Goal: Information Seeking & Learning: Learn about a topic

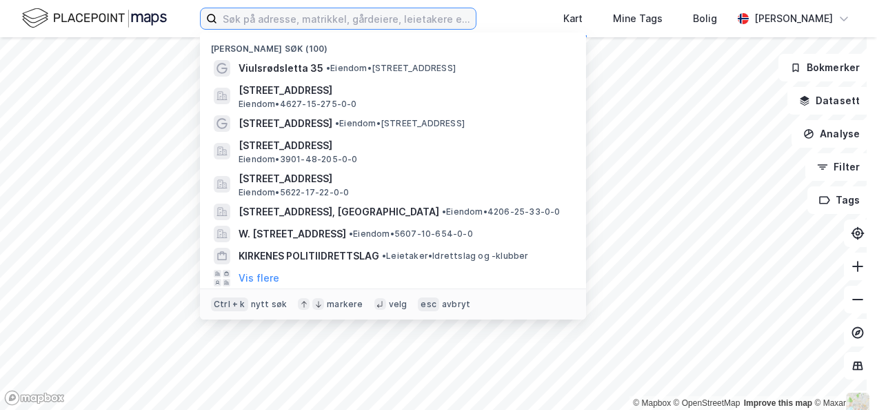
click at [307, 18] on input at bounding box center [346, 18] width 259 height 21
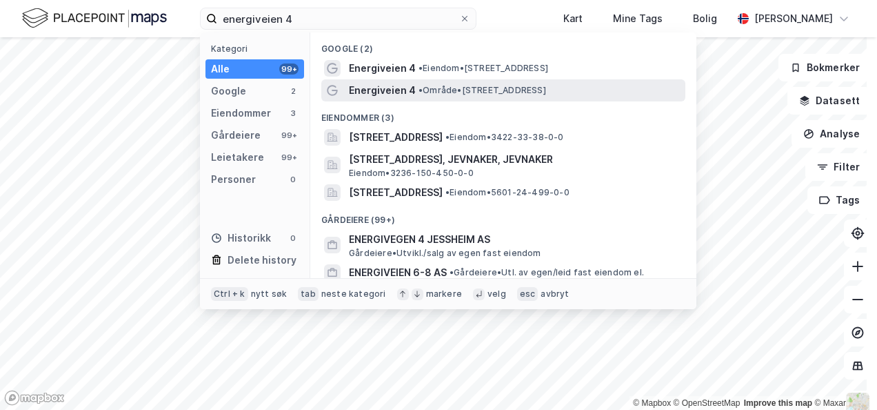
click at [396, 90] on span "Energiveien 4" at bounding box center [382, 90] width 67 height 17
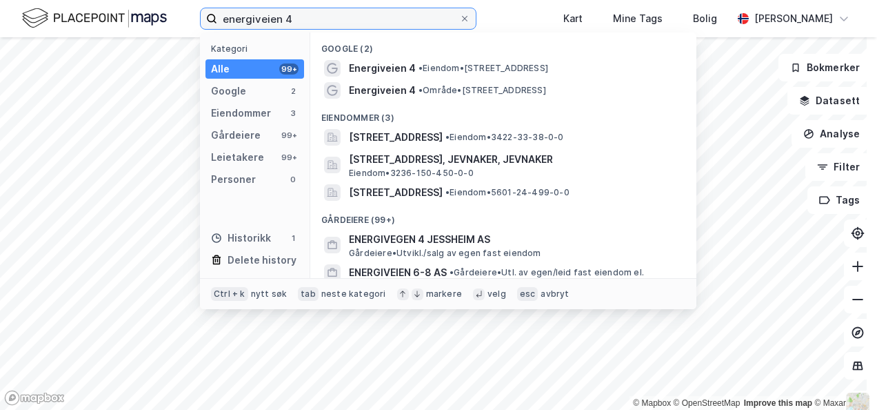
click at [325, 20] on input "energiveien 4" at bounding box center [338, 18] width 242 height 21
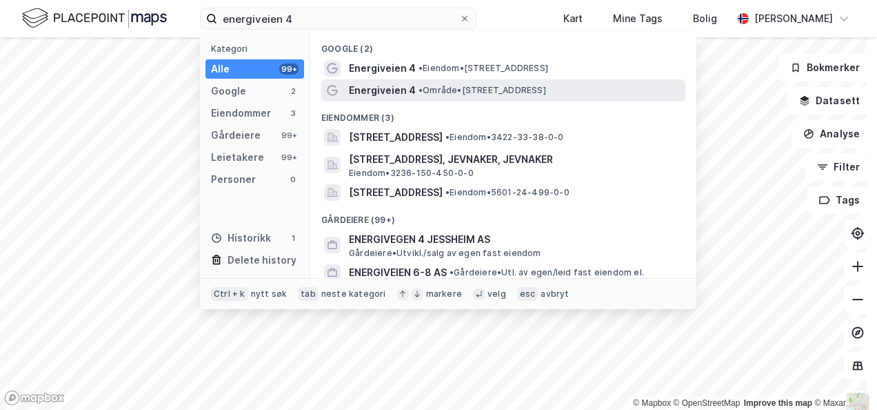
click at [397, 90] on span "Energiveien 4" at bounding box center [382, 90] width 67 height 17
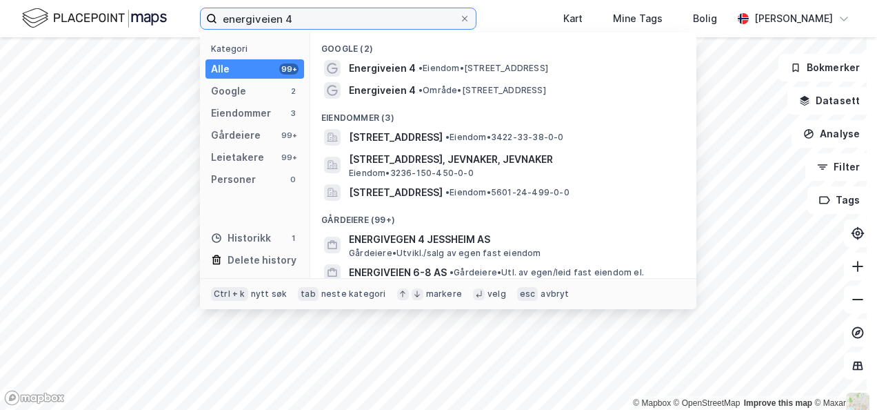
click at [383, 18] on input "energiveien 4" at bounding box center [338, 18] width 242 height 21
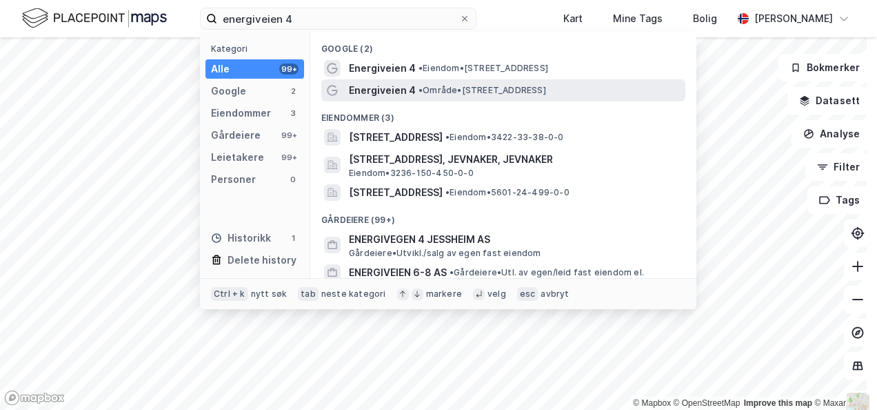
click at [390, 91] on span "Energiveien 4" at bounding box center [382, 90] width 67 height 17
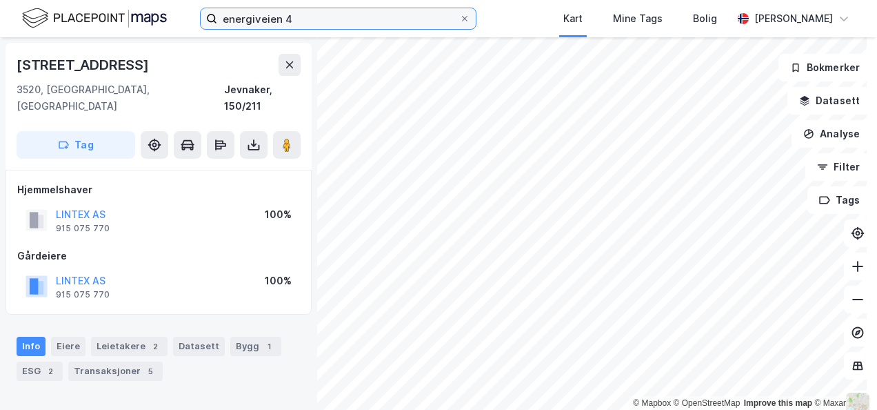
click at [304, 21] on input "energiveien 4" at bounding box center [338, 18] width 242 height 21
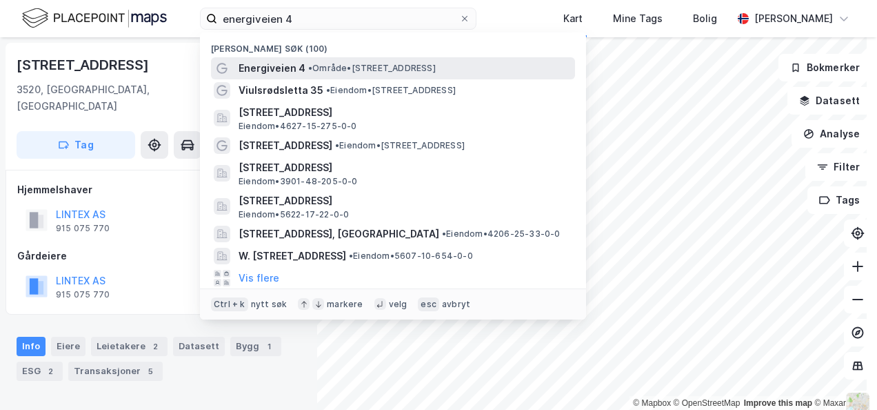
click at [228, 65] on div at bounding box center [222, 68] width 17 height 17
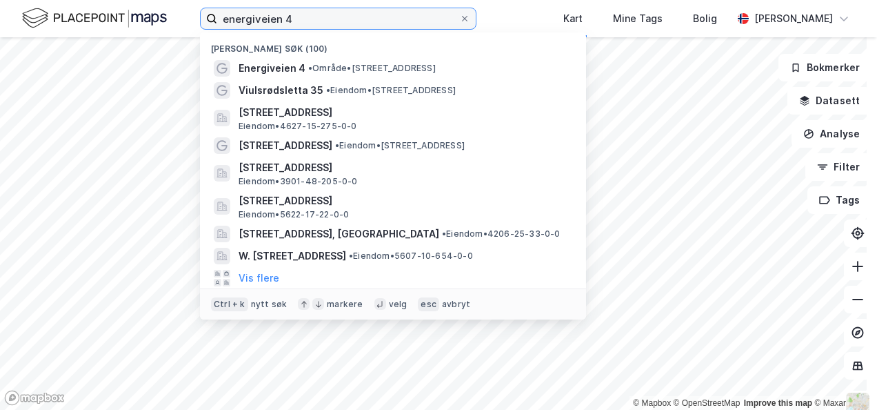
click at [319, 18] on input "energiveien 4" at bounding box center [338, 18] width 242 height 21
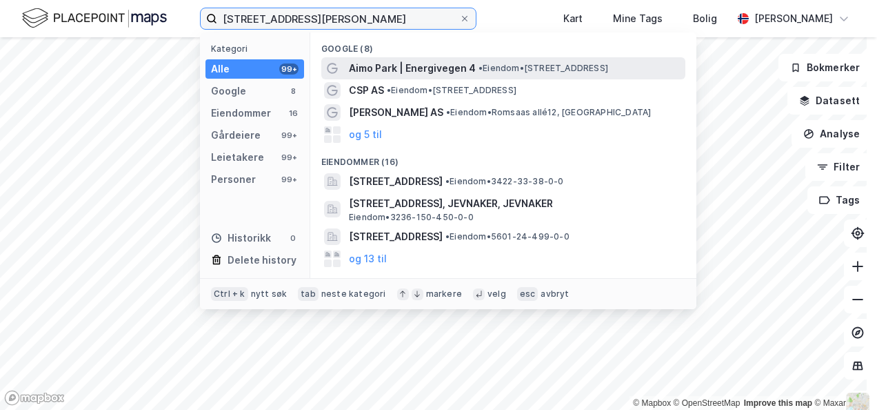
type input "[STREET_ADDRESS][PERSON_NAME]"
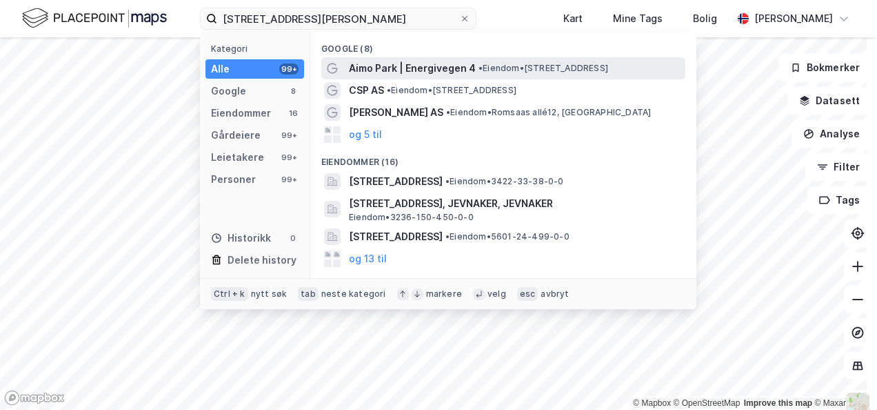
click at [381, 67] on span "Aimo Park | Energivegen 4" at bounding box center [412, 68] width 127 height 17
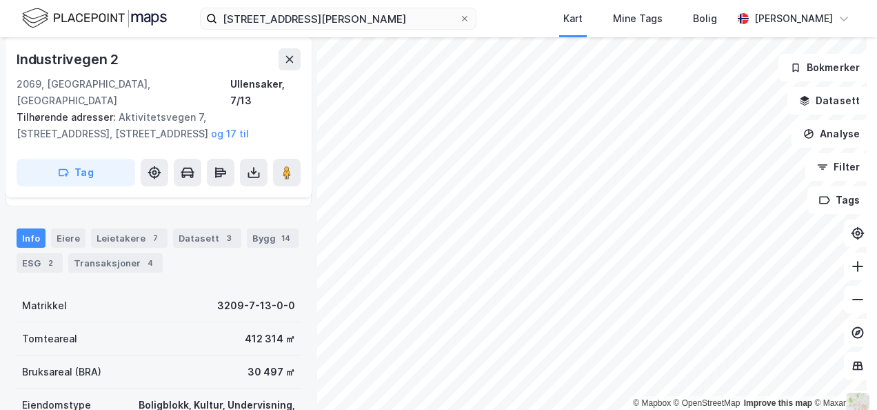
scroll to position [153, 0]
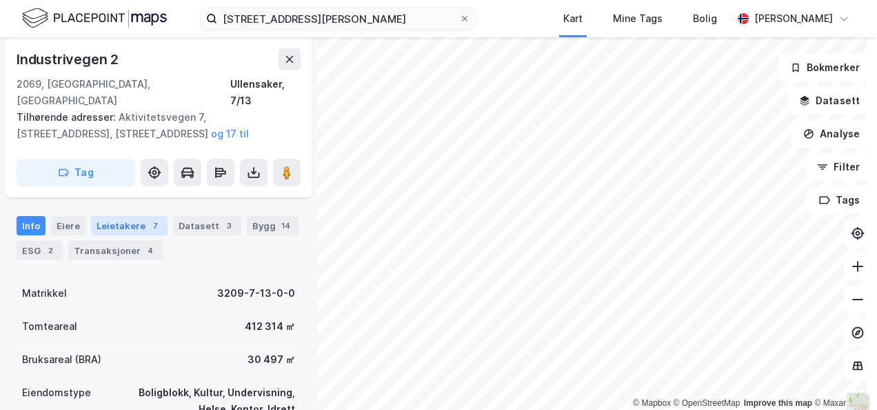
click at [108, 216] on div "Leietakere 7" at bounding box center [129, 225] width 77 height 19
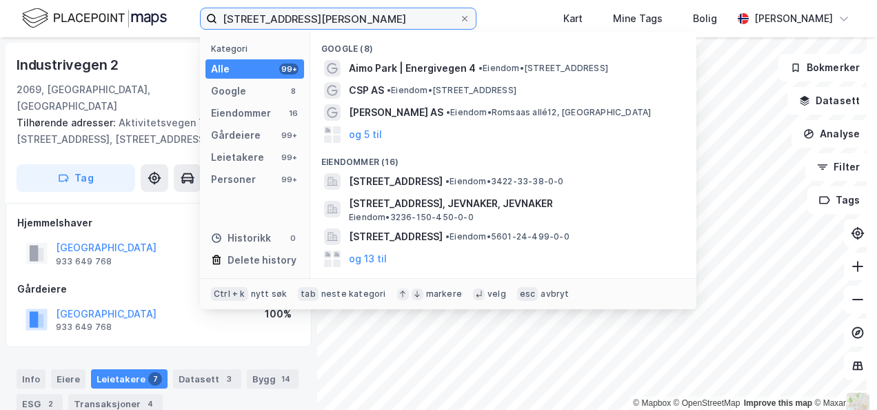
click at [289, 18] on input "[STREET_ADDRESS][PERSON_NAME]" at bounding box center [338, 18] width 242 height 21
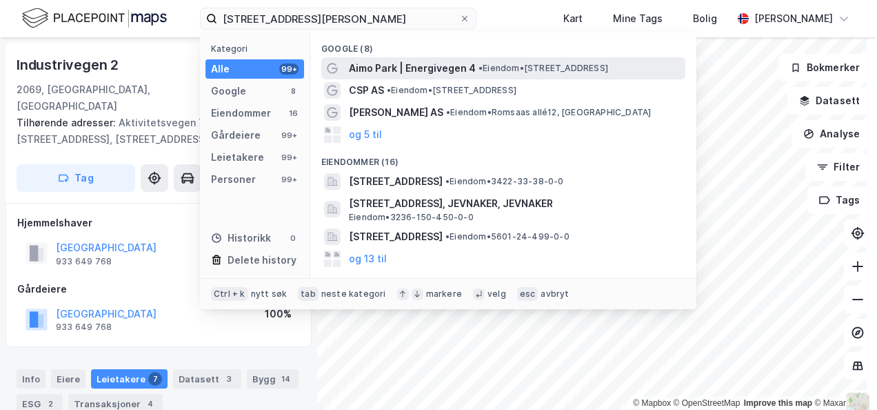
click at [374, 69] on span "Aimo Park | Energivegen 4" at bounding box center [412, 68] width 127 height 17
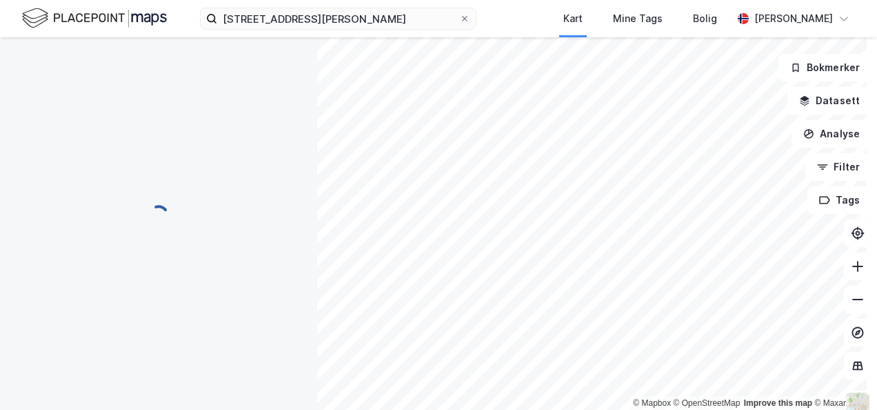
scroll to position [1, 0]
